Goal: Find specific page/section: Find specific page/section

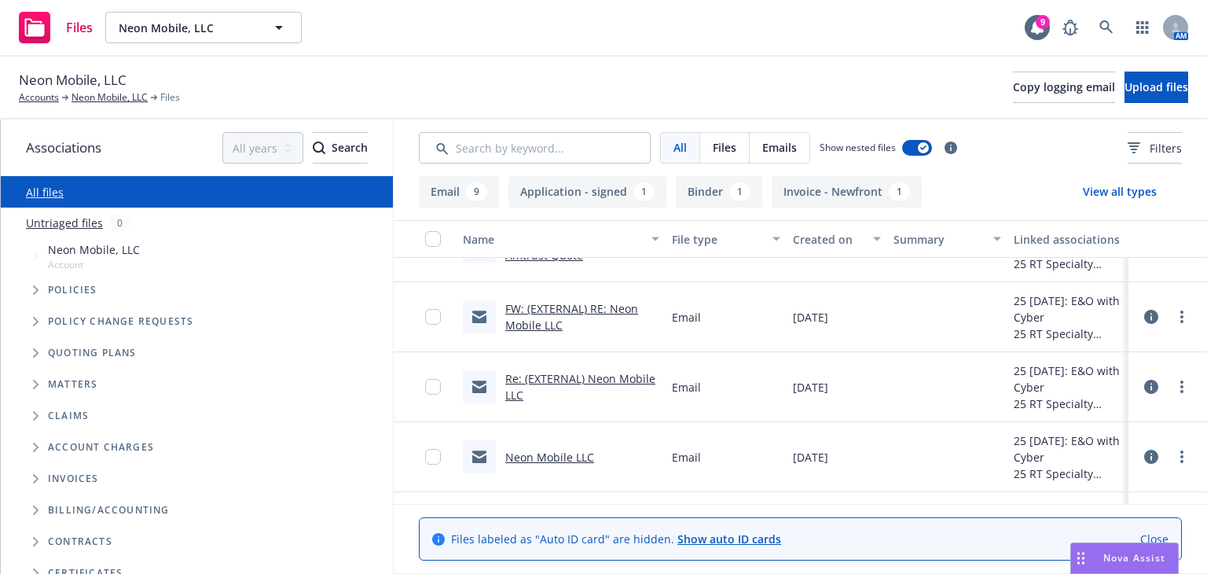
scroll to position [795, 0]
